Goal: Task Accomplishment & Management: Manage account settings

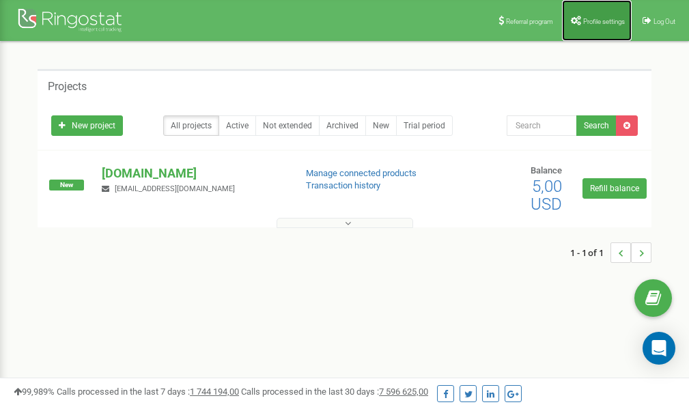
click at [594, 18] on span "Profile settings" at bounding box center [605, 22] width 42 height 8
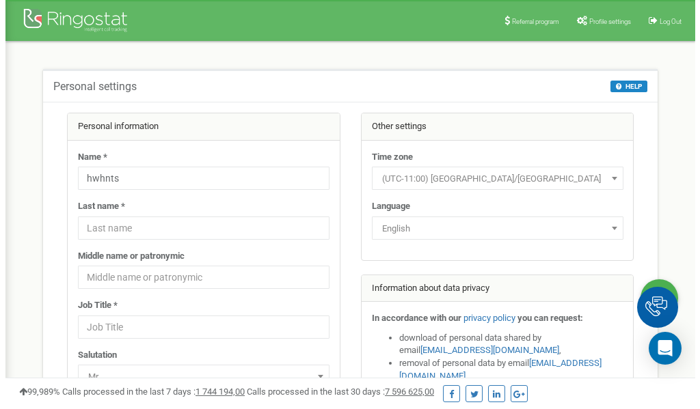
scroll to position [68, 0]
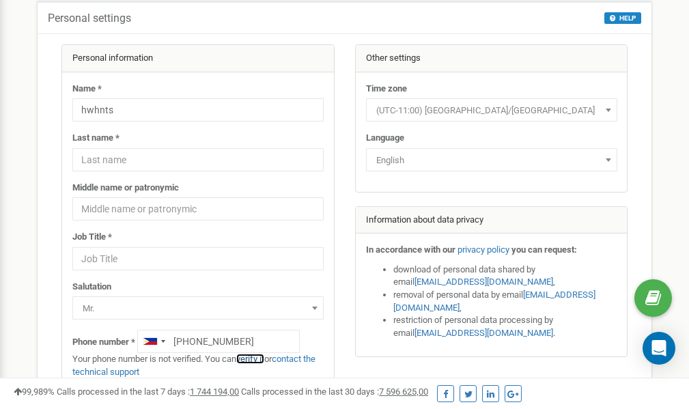
click at [258, 359] on link "verify it" at bounding box center [250, 359] width 28 height 10
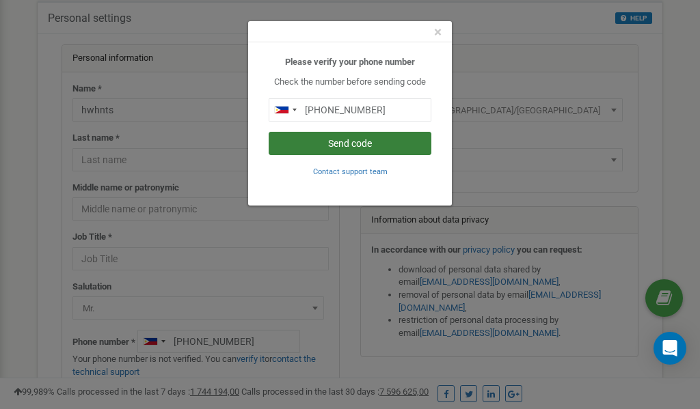
click at [358, 146] on button "Send code" at bounding box center [350, 143] width 163 height 23
